Goal: Transaction & Acquisition: Purchase product/service

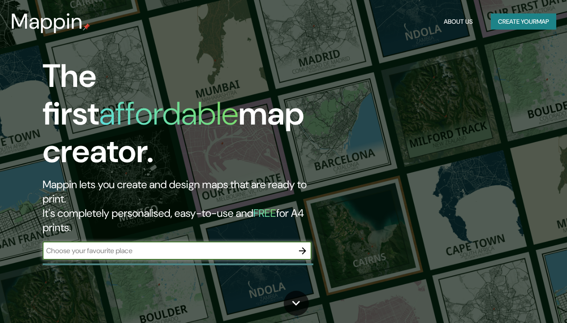
click at [167, 246] on input "text" at bounding box center [168, 251] width 251 height 10
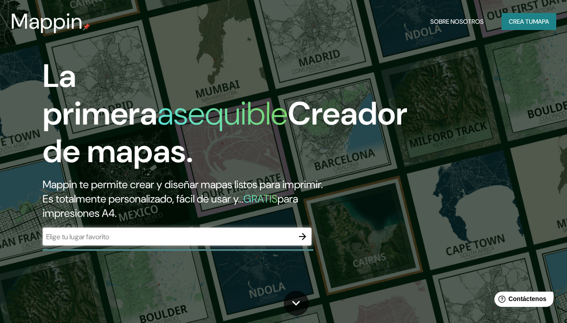
click at [358, 102] on font "Creador de mapas." at bounding box center [225, 132] width 365 height 79
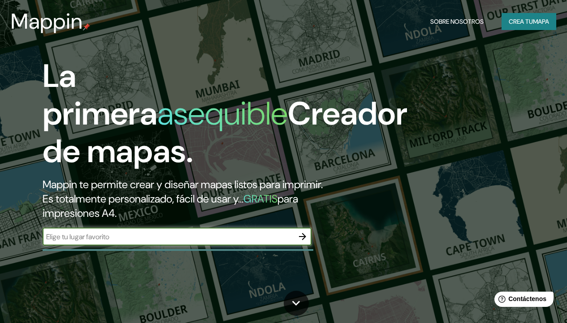
click at [174, 242] on input "text" at bounding box center [168, 237] width 251 height 10
type input "la union de chilibre panama"
click at [303, 242] on icon "button" at bounding box center [302, 236] width 11 height 11
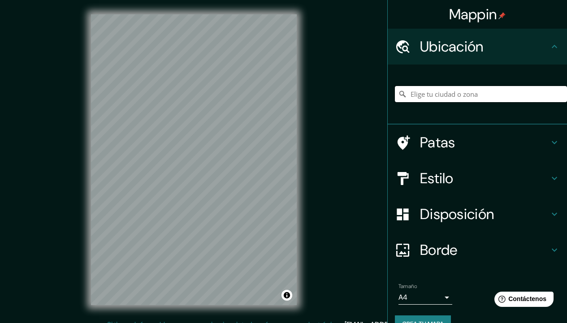
click at [465, 95] on input "Elige tu ciudad o zona" at bounding box center [481, 94] width 172 height 16
click at [471, 93] on input "[GEOGRAPHIC_DATA]" at bounding box center [481, 94] width 172 height 16
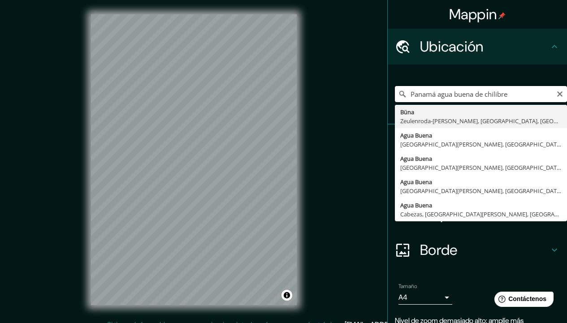
click at [521, 95] on input "Panamá agua buena de chilibre" at bounding box center [481, 94] width 172 height 16
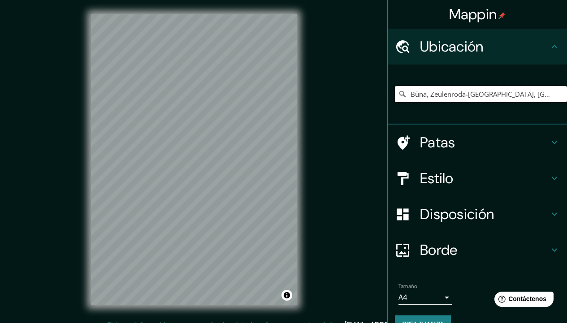
type input "Büna, Zeulenroda-[GEOGRAPHIC_DATA], [GEOGRAPHIC_DATA], [GEOGRAPHIC_DATA]"
click at [399, 140] on icon at bounding box center [404, 142] width 13 height 14
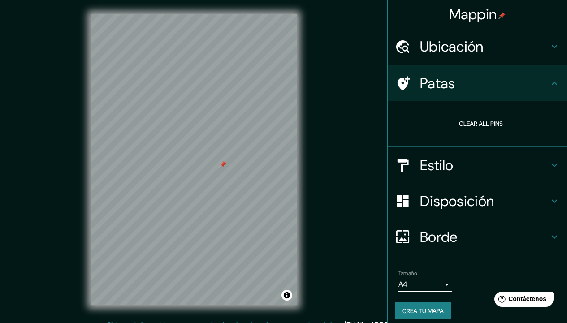
click at [481, 123] on button "Clear all pins" at bounding box center [481, 124] width 58 height 17
click at [440, 86] on font "Patas" at bounding box center [437, 83] width 35 height 19
click at [435, 166] on font "Estilo" at bounding box center [437, 165] width 34 height 19
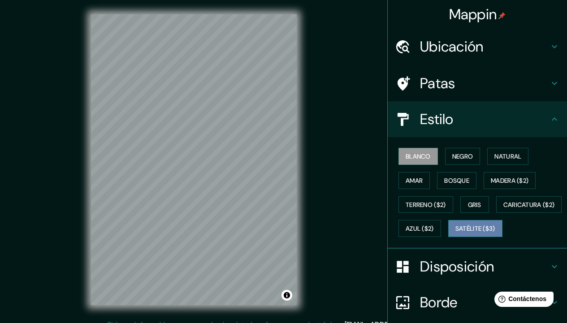
click at [455, 233] on font "Satélite ($3)" at bounding box center [475, 229] width 40 height 8
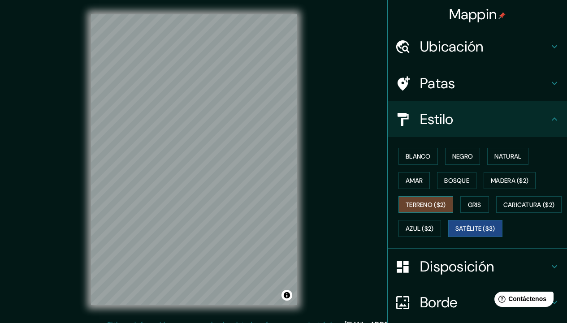
click at [433, 198] on button "Terreno ($2)" at bounding box center [426, 204] width 55 height 17
click at [502, 157] on font "Natural" at bounding box center [507, 156] width 27 height 8
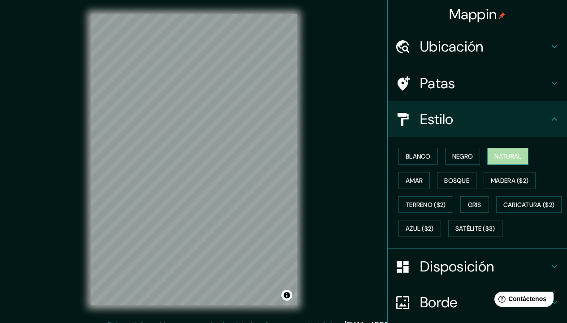
click at [502, 157] on font "Natural" at bounding box center [507, 156] width 27 height 8
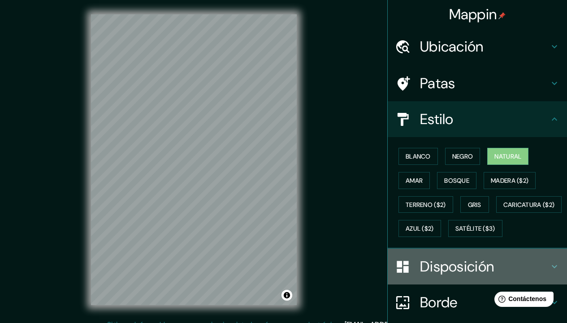
click at [401, 275] on icon at bounding box center [403, 267] width 16 height 16
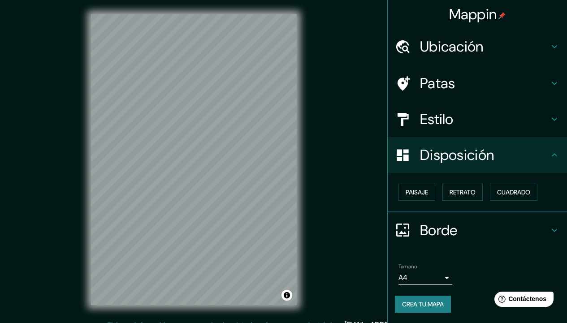
click at [446, 280] on body "Mappin Ubicación Büna, [GEOGRAPHIC_DATA][PERSON_NAME], [GEOGRAPHIC_DATA], [GEOG…" at bounding box center [283, 161] width 567 height 323
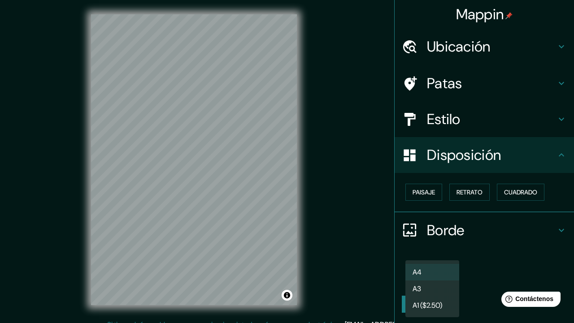
click at [486, 244] on div at bounding box center [287, 161] width 574 height 323
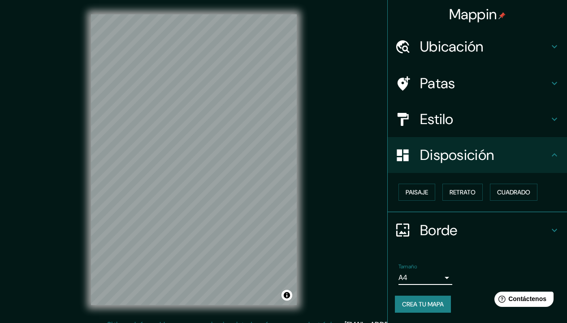
click at [443, 306] on font "Crea tu mapa" at bounding box center [423, 304] width 42 height 8
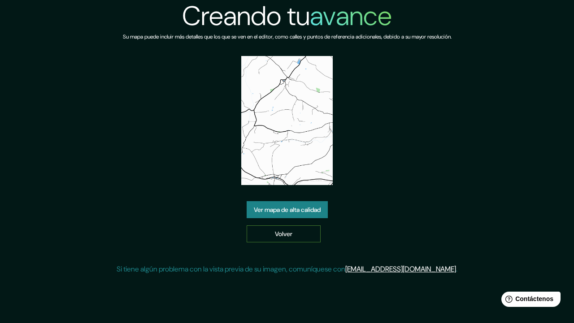
click at [299, 231] on link "Volver" at bounding box center [284, 233] width 74 height 17
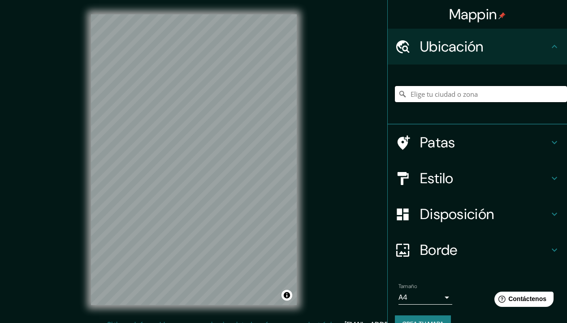
click at [427, 93] on input "Elige tu ciudad o zona" at bounding box center [481, 94] width 172 height 16
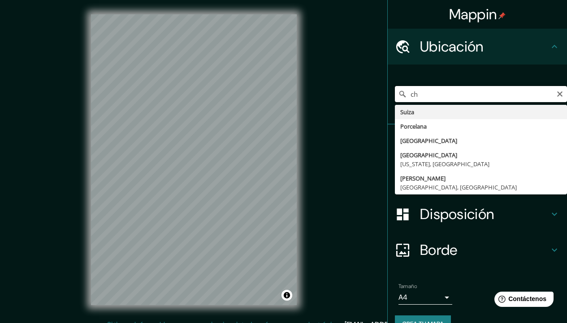
type input "c"
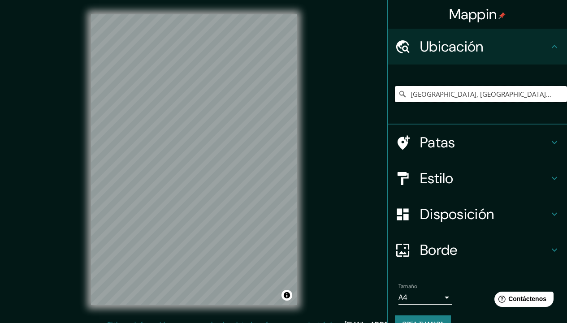
type input "Düsseldorf, Renania del Norte-Westfalia, Alemania"
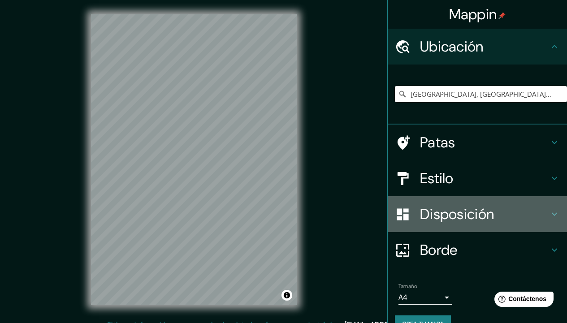
click at [429, 220] on font "Disposición" at bounding box center [457, 214] width 74 height 19
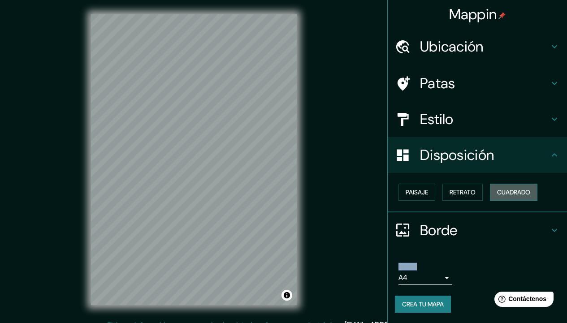
click at [513, 191] on font "Cuadrado" at bounding box center [513, 192] width 33 height 8
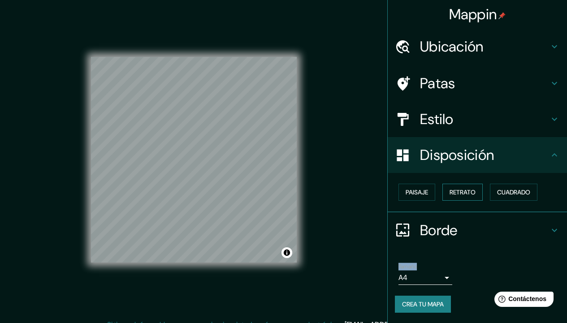
click at [463, 196] on font "Retrato" at bounding box center [463, 192] width 26 height 8
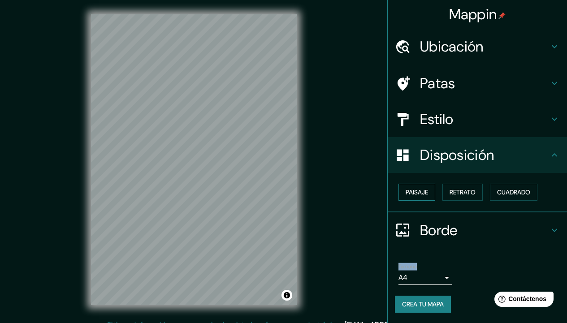
click at [427, 191] on font "Paisaje" at bounding box center [417, 192] width 22 height 8
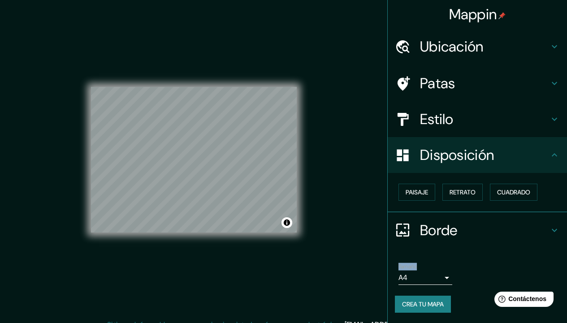
click at [428, 150] on font "Disposición" at bounding box center [457, 155] width 74 height 19
click at [427, 120] on font "Estilo" at bounding box center [437, 119] width 34 height 19
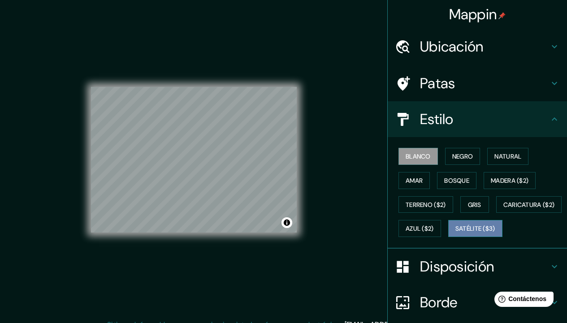
click at [455, 234] on font "Satélite ($3)" at bounding box center [475, 229] width 40 height 12
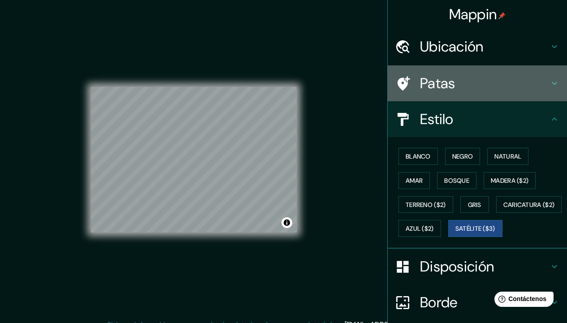
click at [426, 87] on font "Patas" at bounding box center [437, 83] width 35 height 19
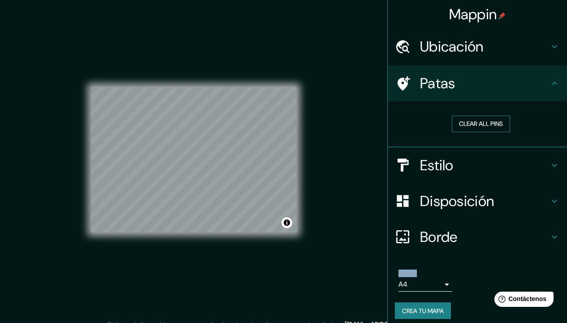
click at [474, 122] on button "Clear all pins" at bounding box center [481, 124] width 58 height 17
click at [287, 225] on button "Activar o desactivar atribución" at bounding box center [287, 222] width 11 height 11
click at [253, 220] on font "Mejorar este mapa" at bounding box center [234, 223] width 47 height 6
